Goal: Obtain resource: Obtain resource

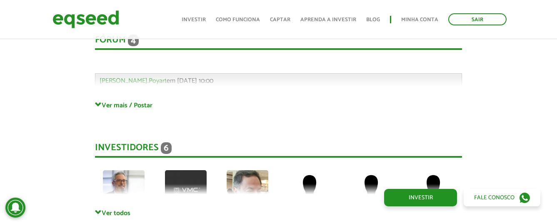
scroll to position [2206, 0]
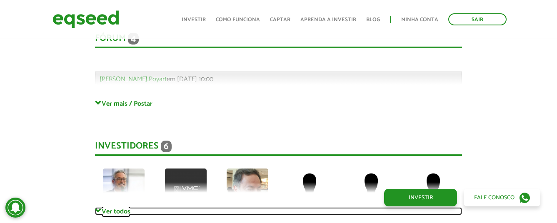
click at [107, 207] on link "Ver todos" at bounding box center [278, 211] width 367 height 8
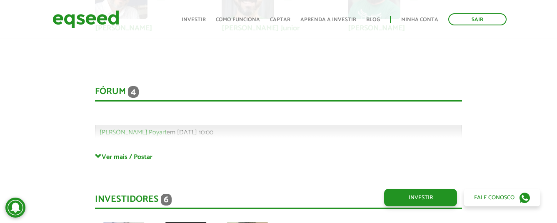
scroll to position [2121, 0]
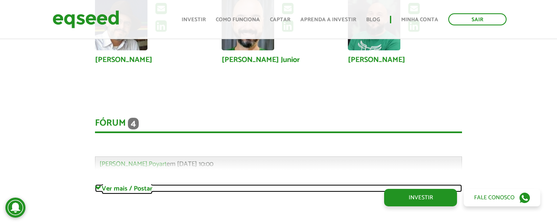
click at [124, 185] on link "Ver mais / Postar" at bounding box center [278, 189] width 367 height 8
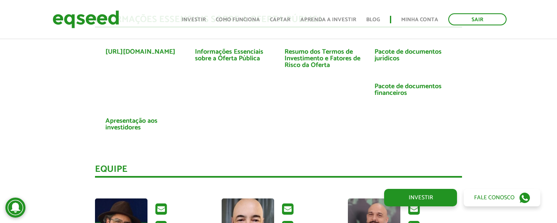
scroll to position [1921, 0]
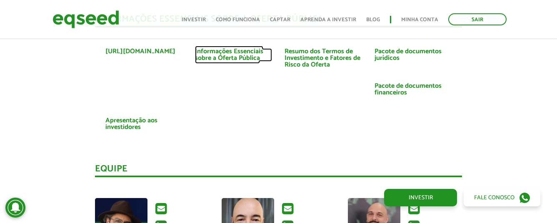
click at [235, 53] on link "Informações Essenciais sobre a Oferta Pública" at bounding box center [233, 54] width 77 height 13
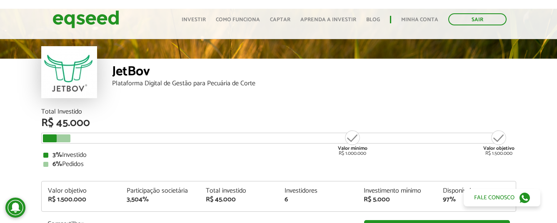
scroll to position [0, 0]
